Goal: Information Seeking & Learning: Learn about a topic

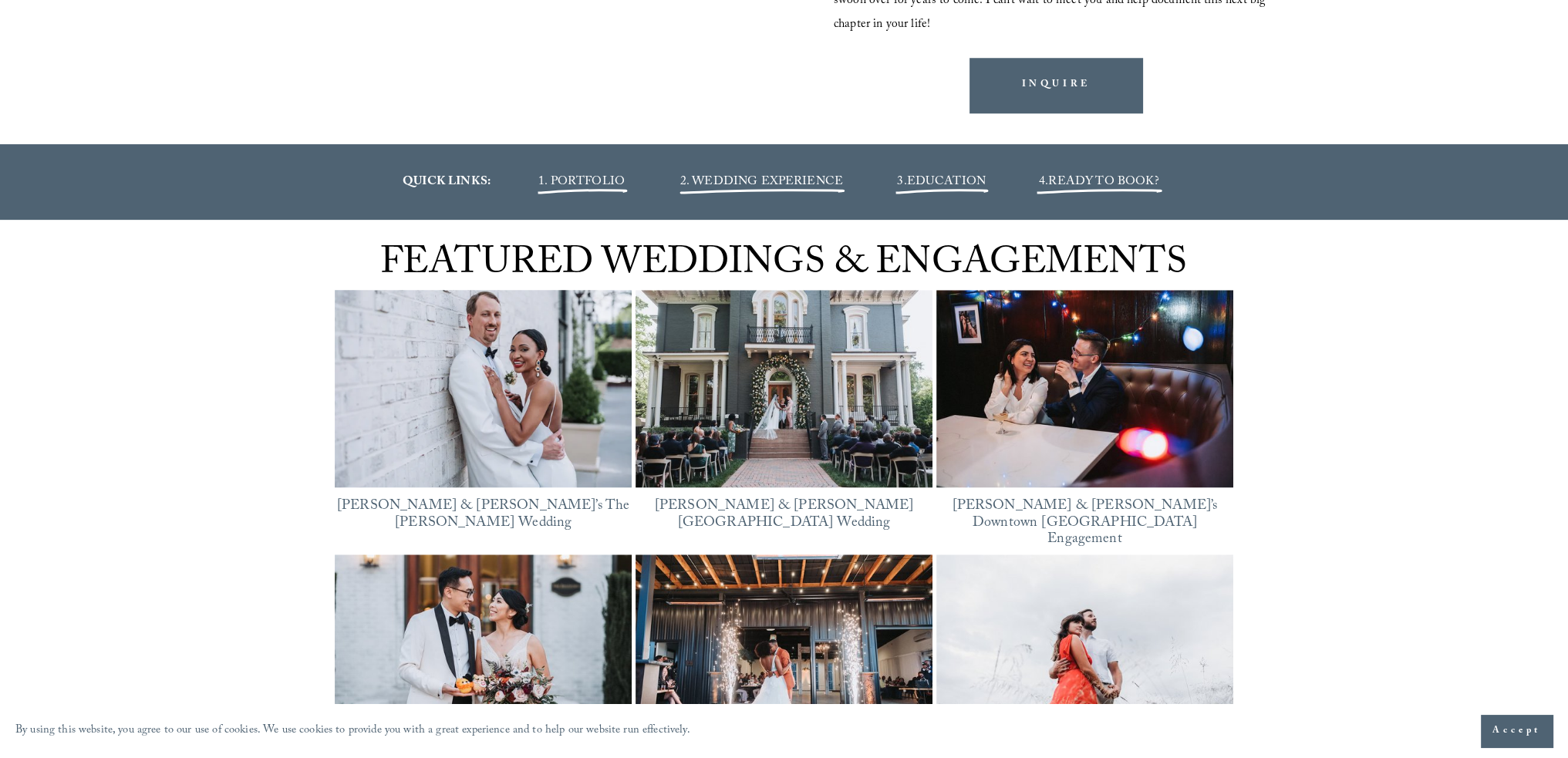
scroll to position [1928, 0]
click at [478, 398] on img at bounding box center [483, 388] width 297 height 223
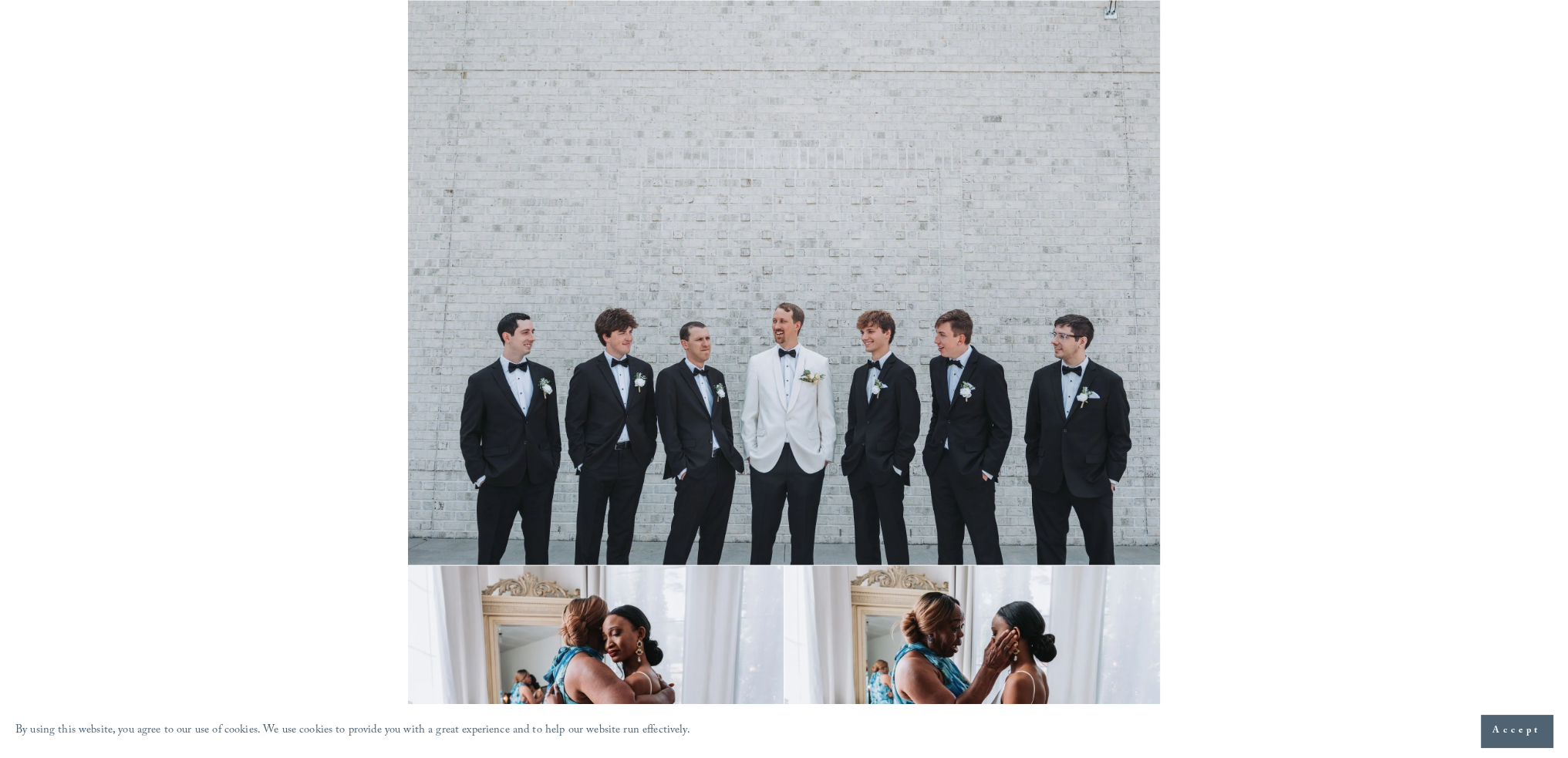
scroll to position [4319, 0]
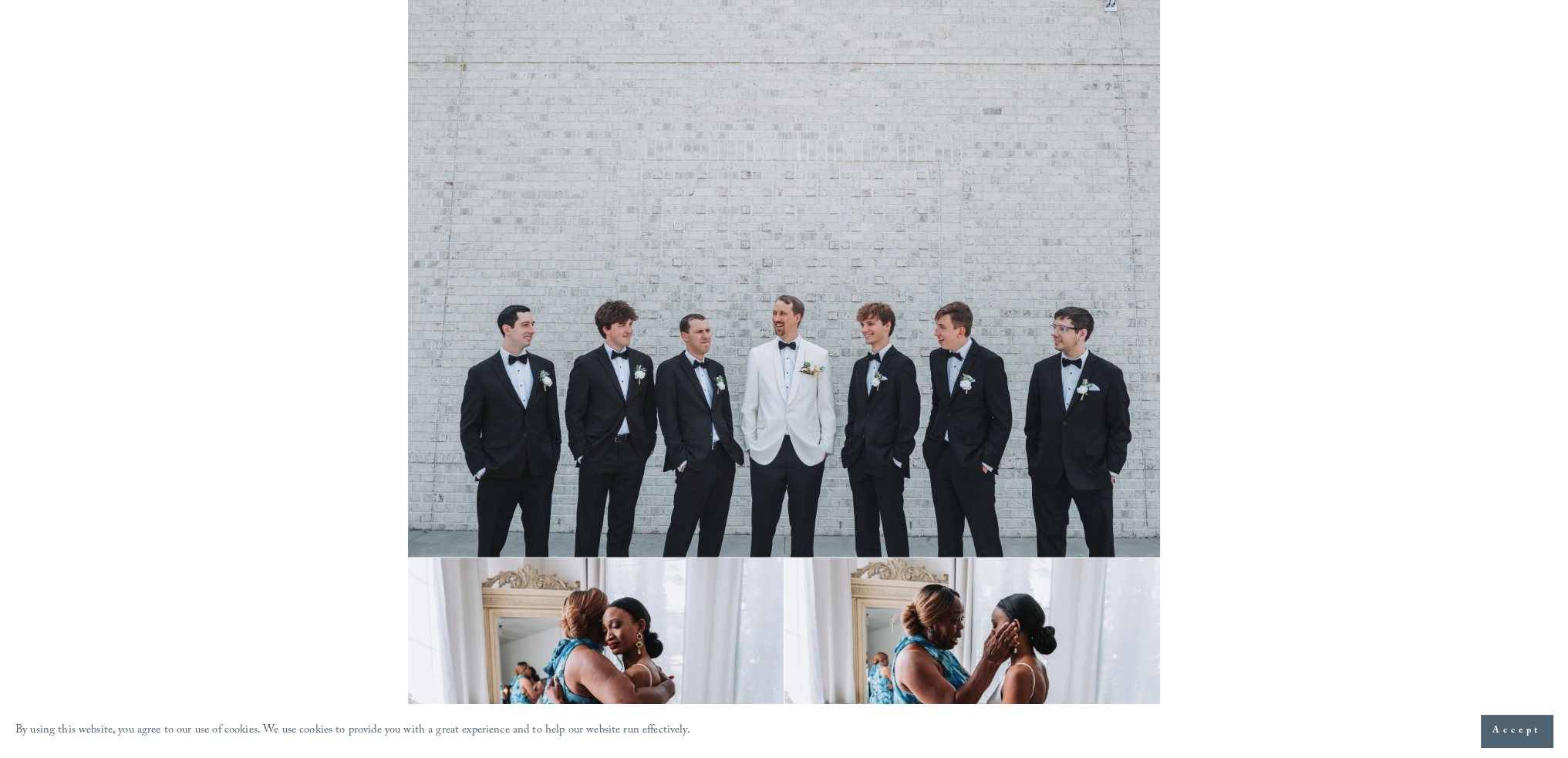
drag, startPoint x: 906, startPoint y: 418, endPoint x: 871, endPoint y: 412, distance: 35.5
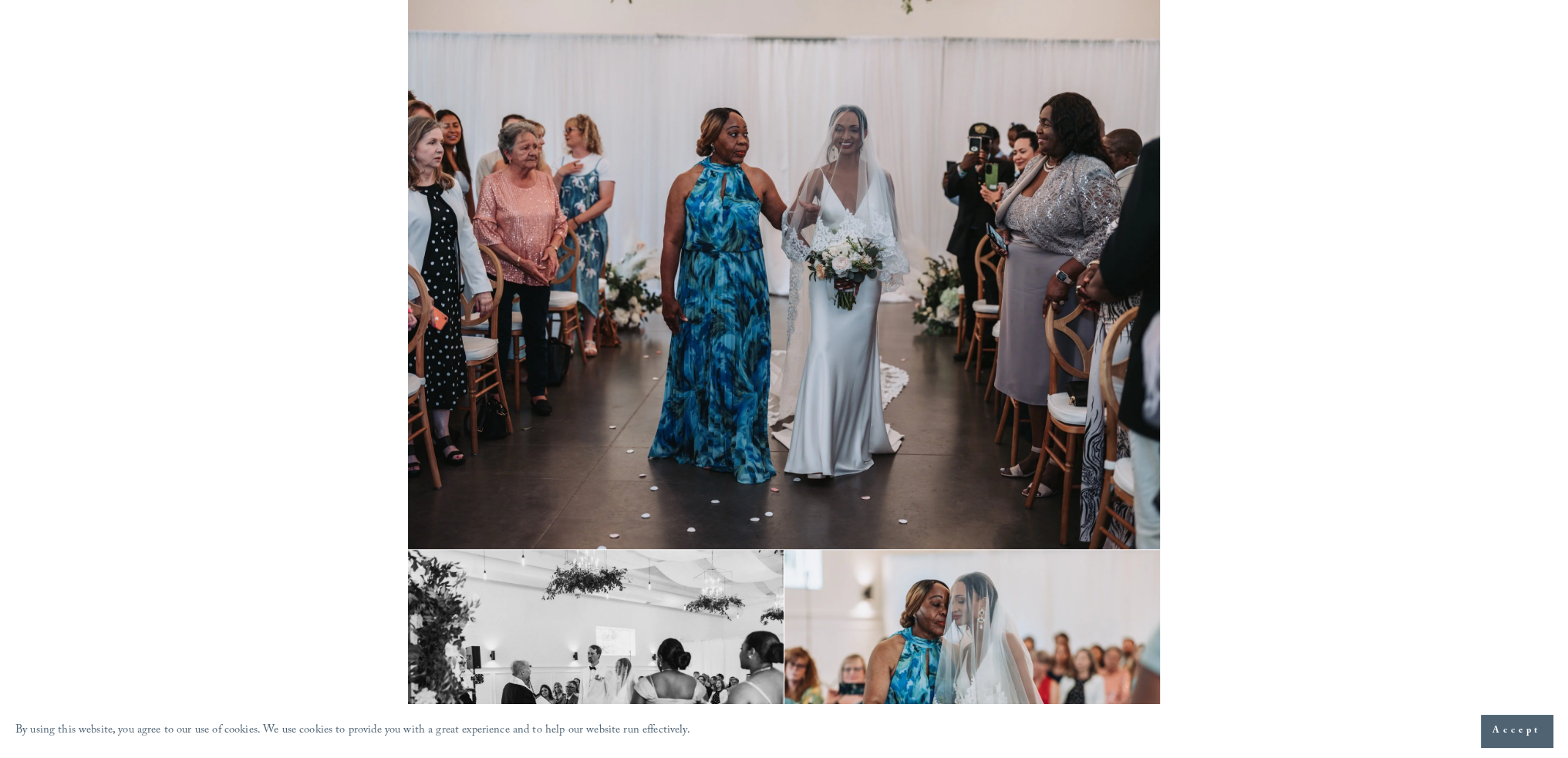
scroll to position [16981, 0]
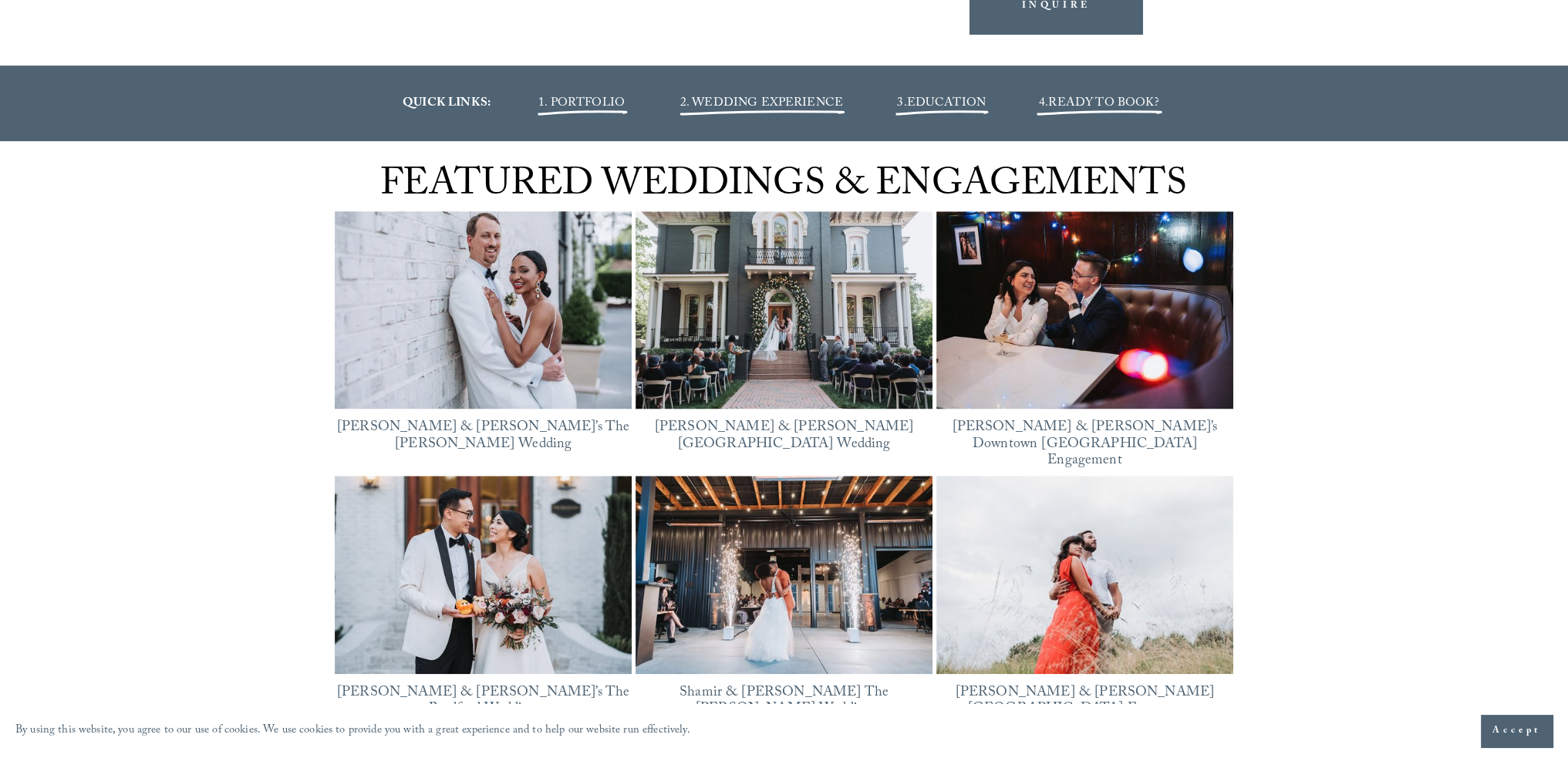
scroll to position [2237, 0]
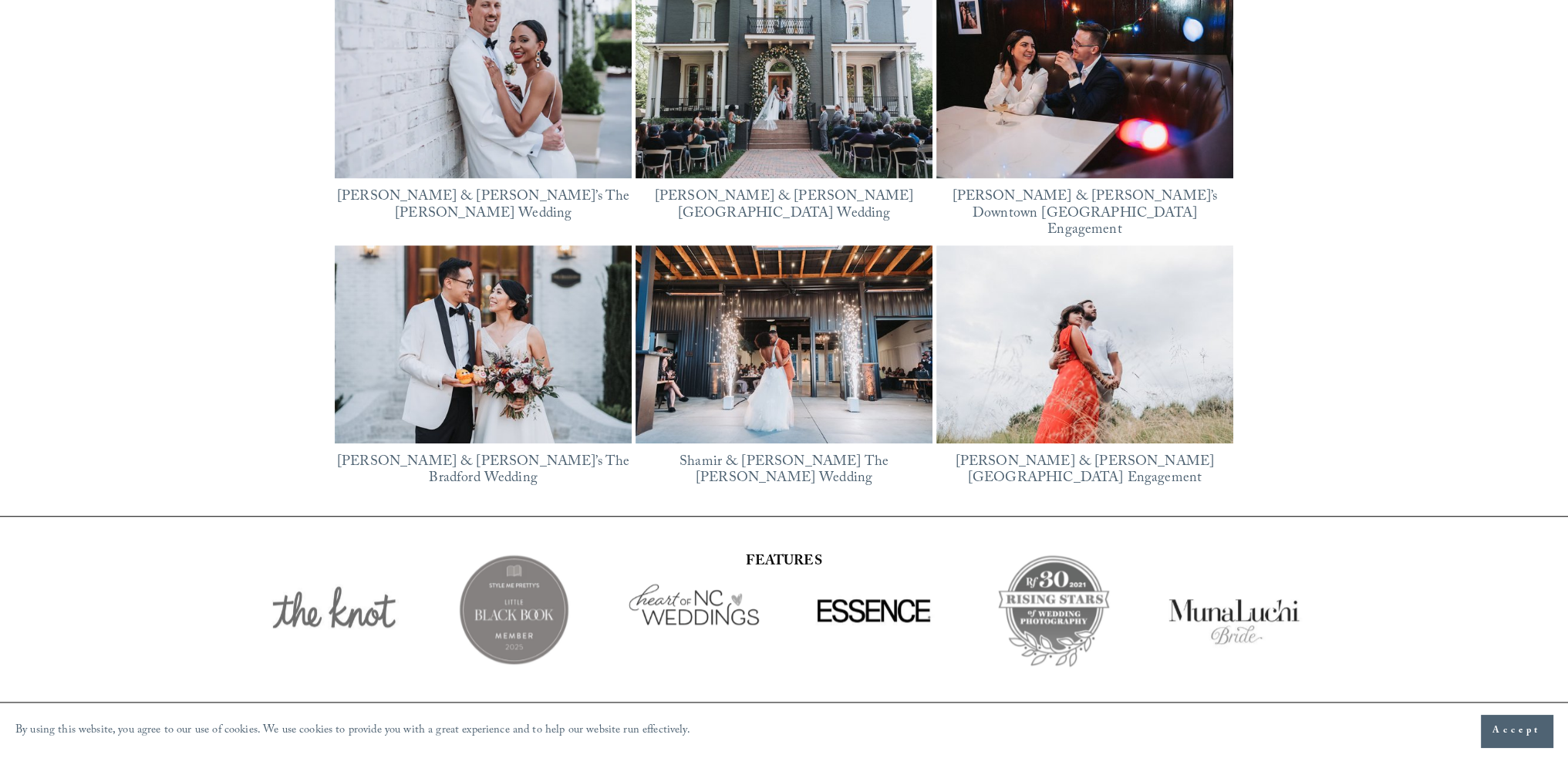
click at [448, 329] on img at bounding box center [483, 344] width 297 height 199
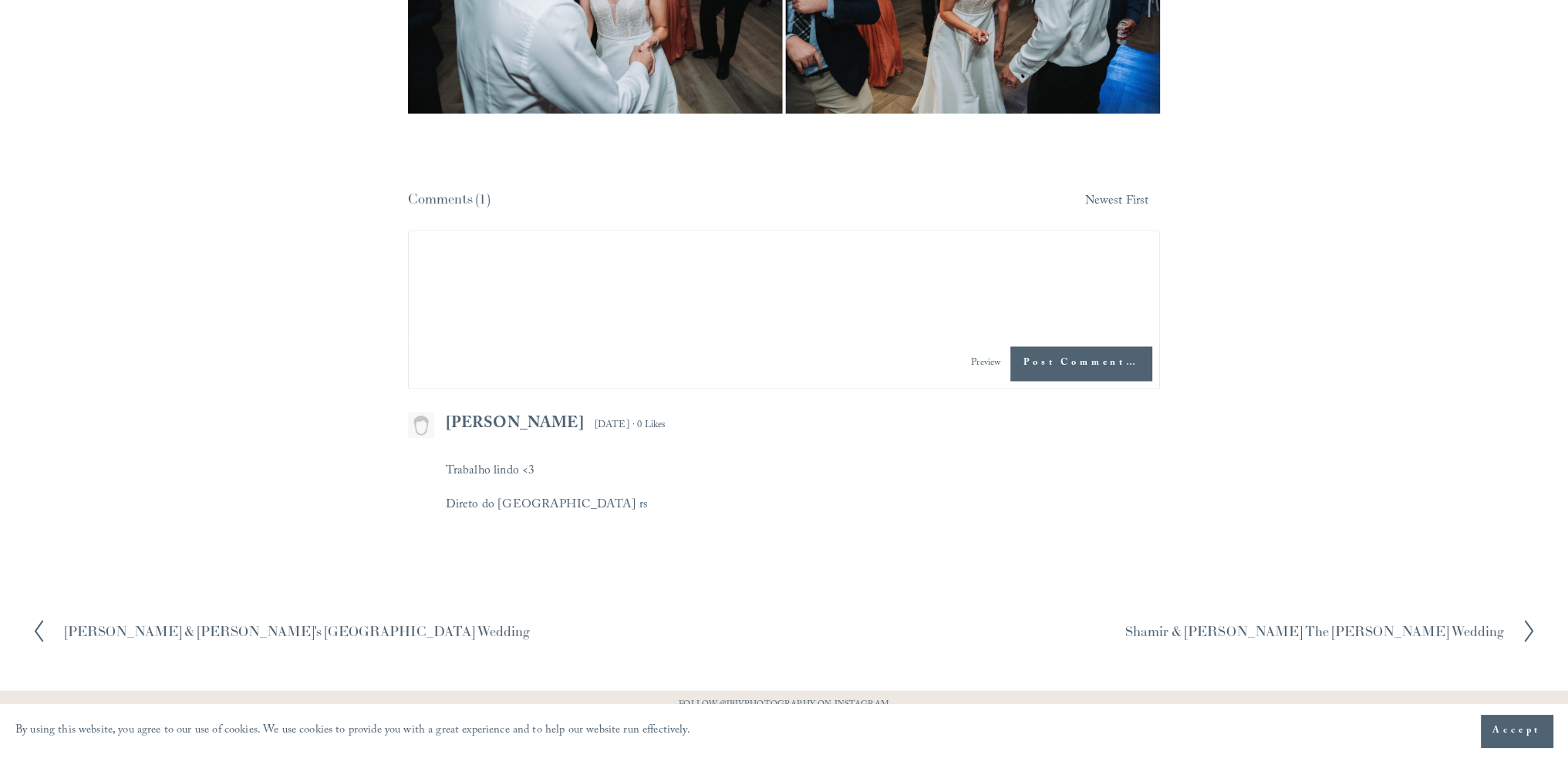
scroll to position [27057, 0]
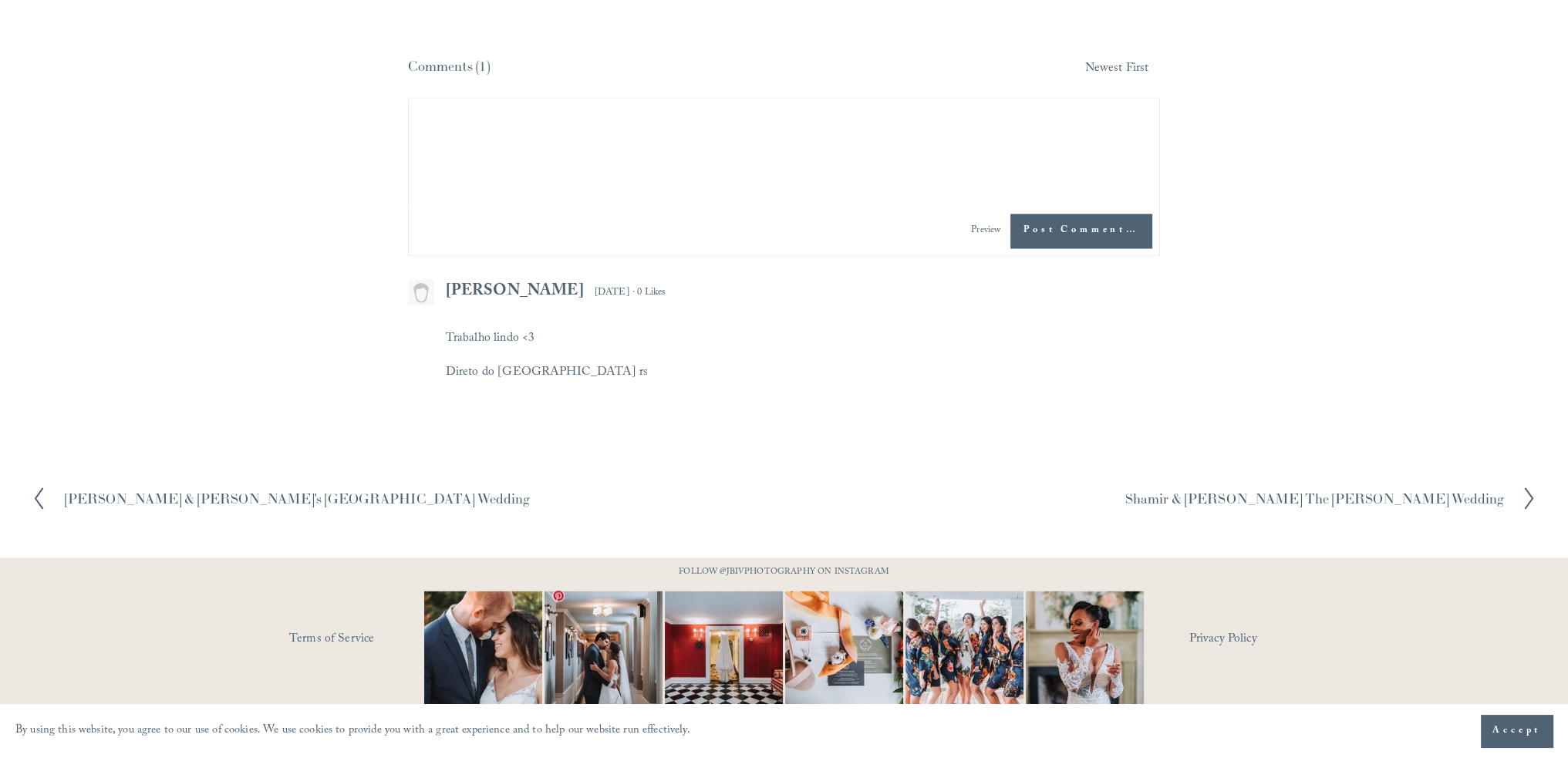
click at [599, 640] on img at bounding box center [603, 649] width 177 height 118
